Goal: Navigation & Orientation: Find specific page/section

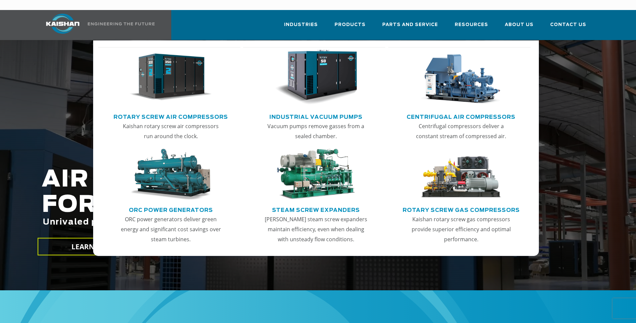
click at [162, 84] on img "Main menu" at bounding box center [171, 77] width 82 height 55
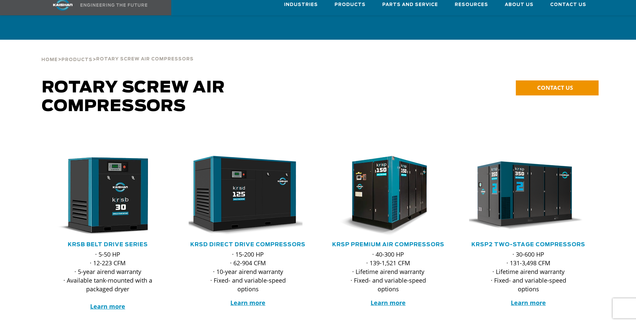
scroll to position [33, 0]
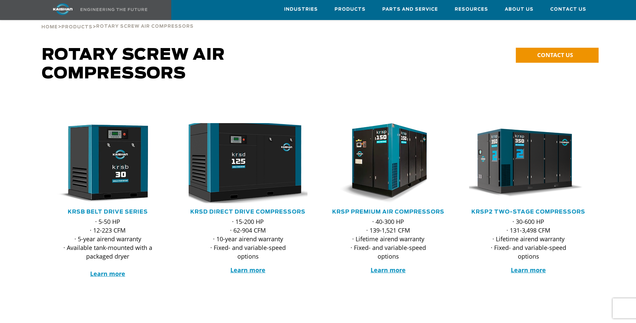
click at [244, 137] on img at bounding box center [243, 163] width 131 height 88
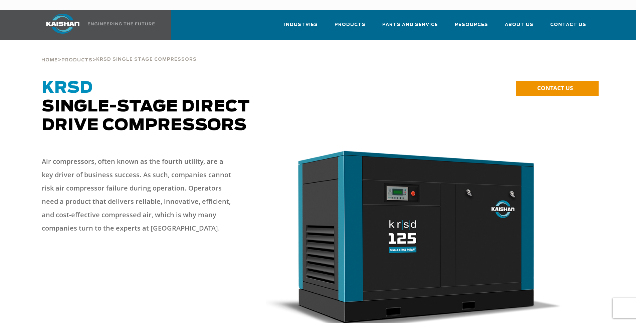
drag, startPoint x: 364, startPoint y: 271, endPoint x: 137, endPoint y: 0, distance: 353.2
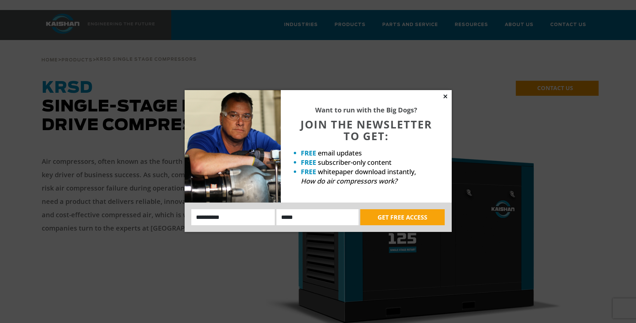
click at [446, 97] on icon at bounding box center [446, 97] width 4 height 4
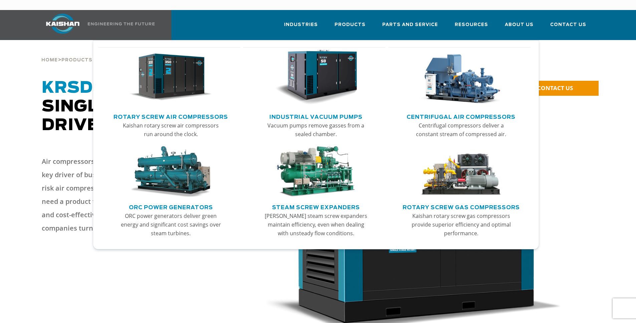
click at [296, 73] on img "Main menu" at bounding box center [316, 77] width 82 height 55
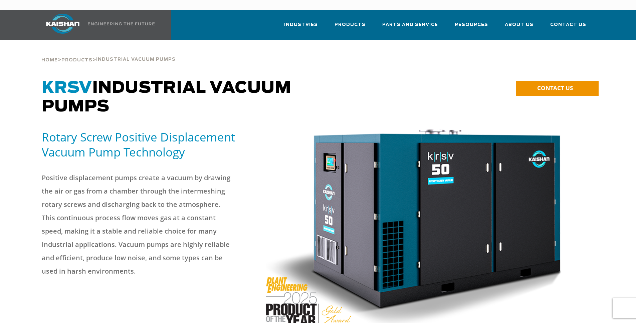
click at [594, 212] on div ".path{fill:none;stroke:#333;stroke-miterlimit:10;stroke-width:1.5px;}" at bounding box center [430, 235] width 337 height 210
